Goal: Transaction & Acquisition: Purchase product/service

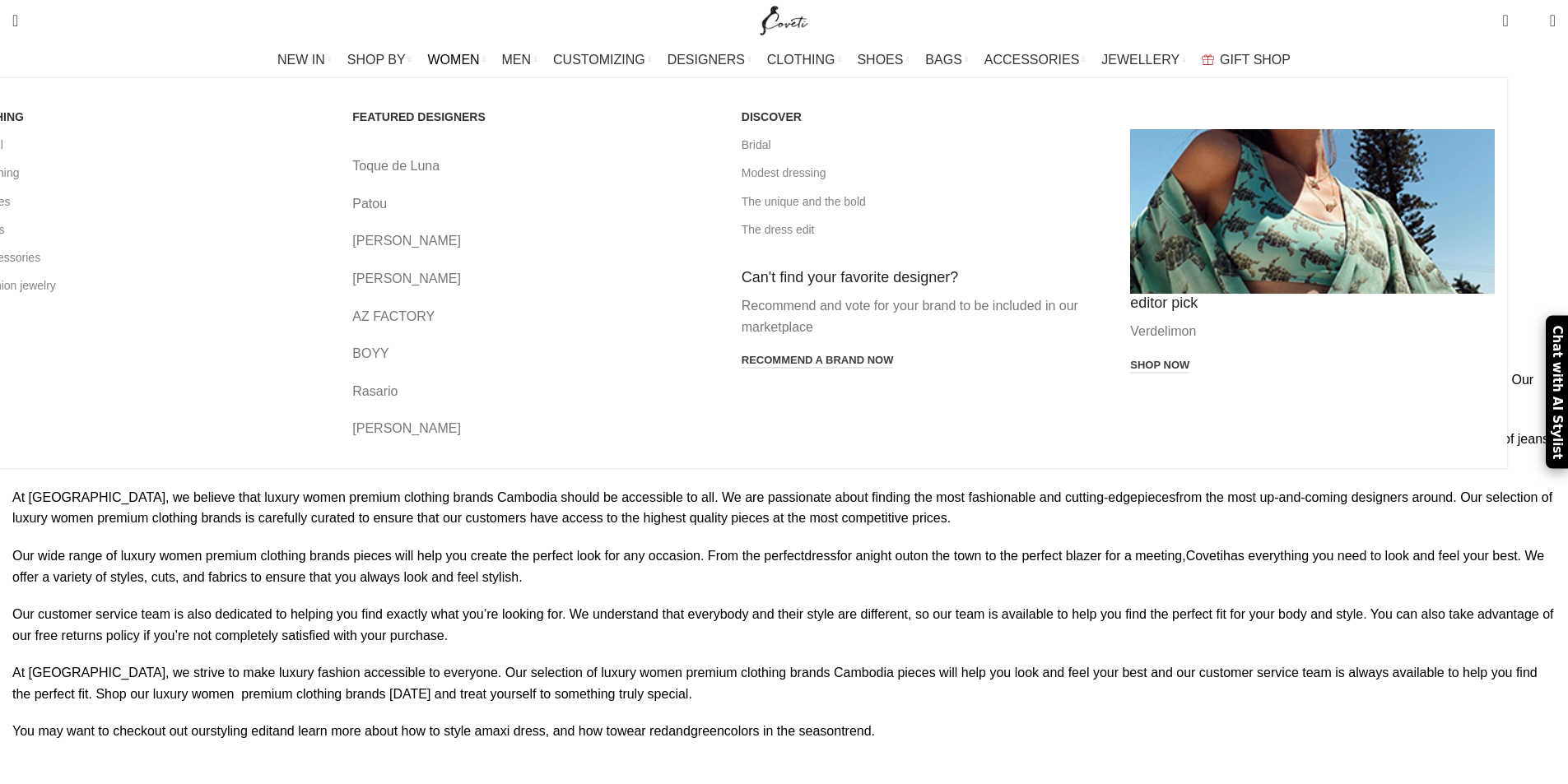
click at [480, 55] on span "WOMEN" at bounding box center [453, 59] width 52 height 16
click at [320, 142] on link "View all" at bounding box center [145, 144] width 365 height 28
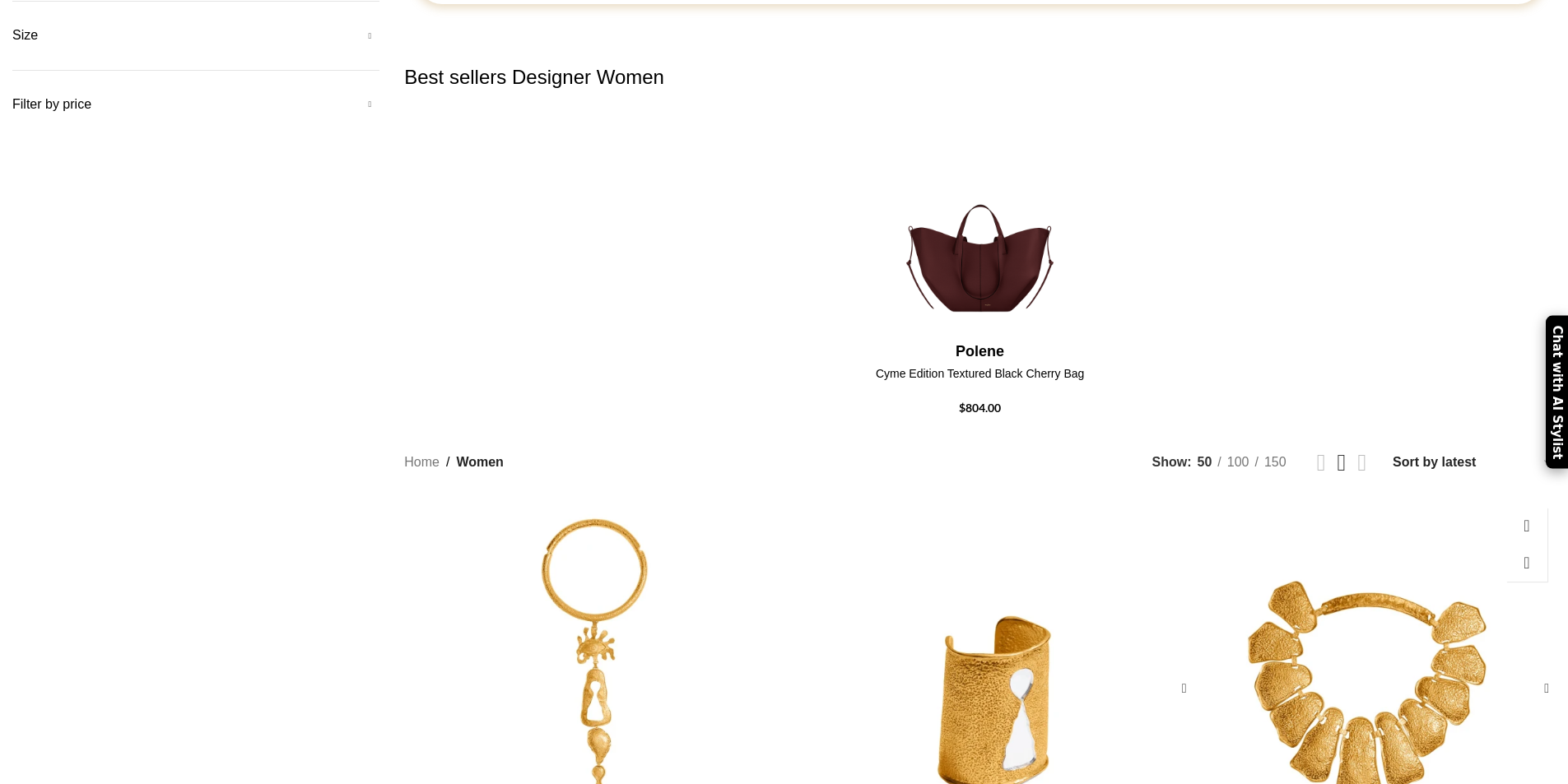
scroll to position [658, 0]
